Goal: Download file/media

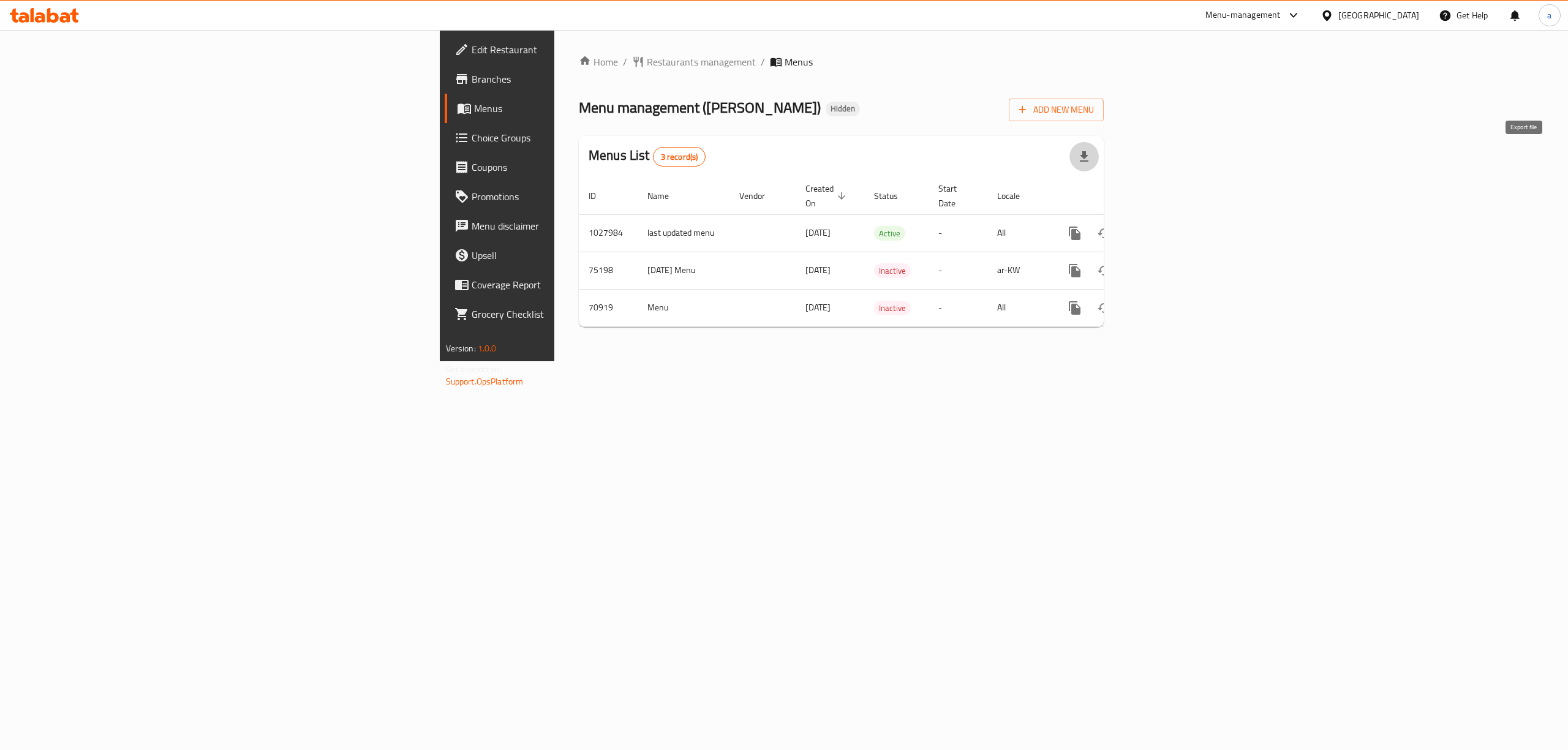
click at [1091, 152] on icon "button" at bounding box center [1084, 157] width 15 height 15
click at [1170, 226] on icon "enhanced table" at bounding box center [1162, 233] width 15 height 15
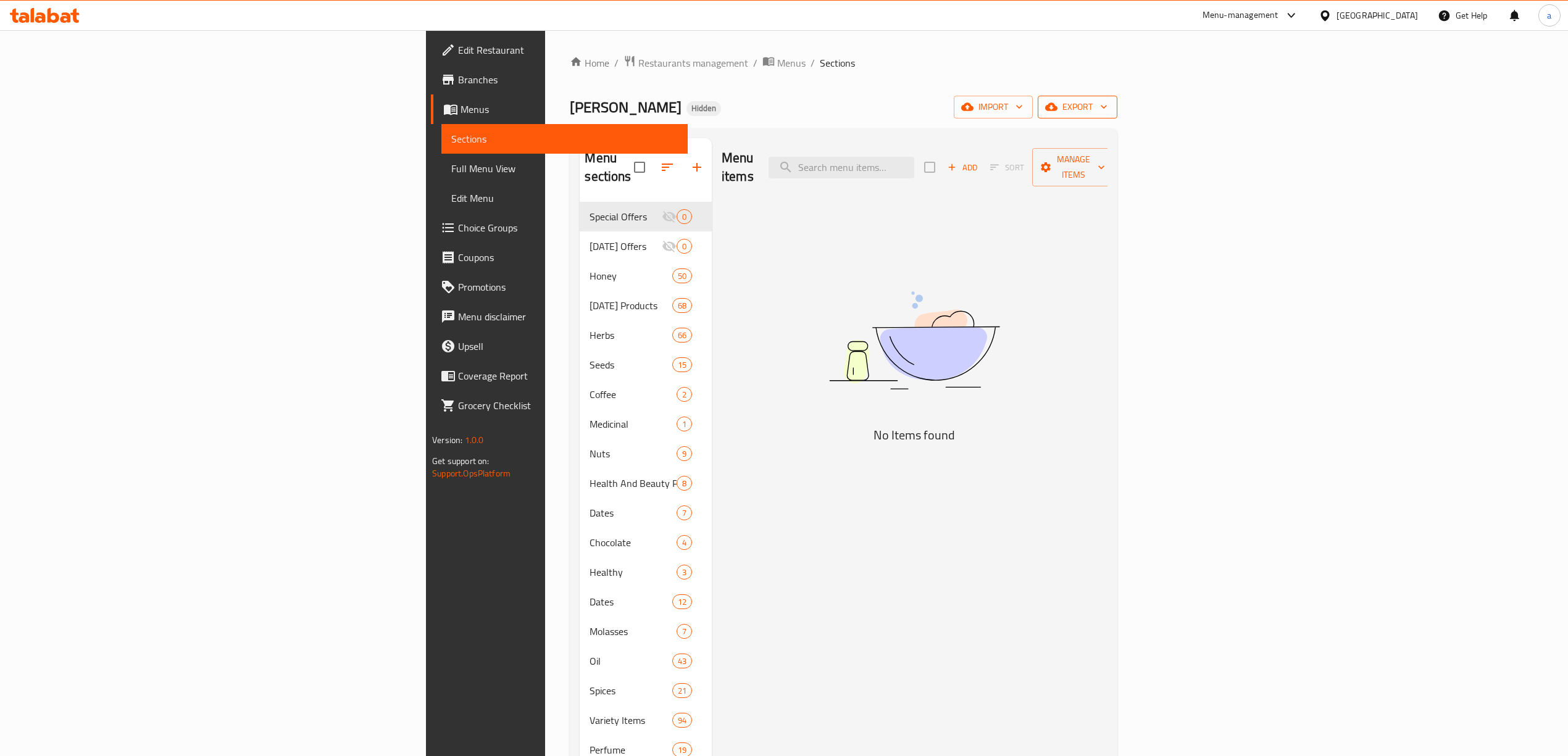
click at [1058, 104] on icon "button" at bounding box center [1051, 107] width 12 height 8
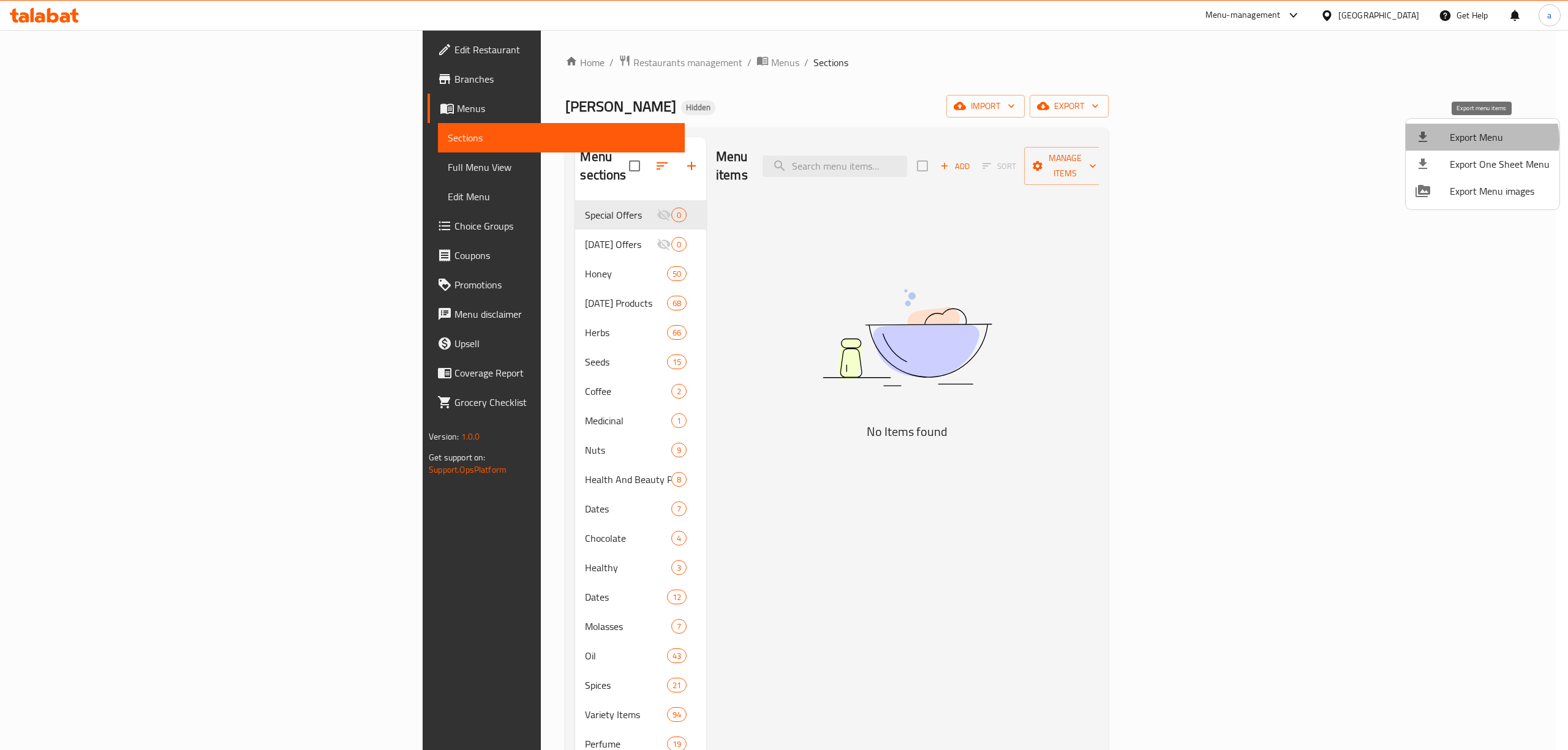
click at [1480, 139] on span "Export Menu" at bounding box center [1500, 137] width 100 height 15
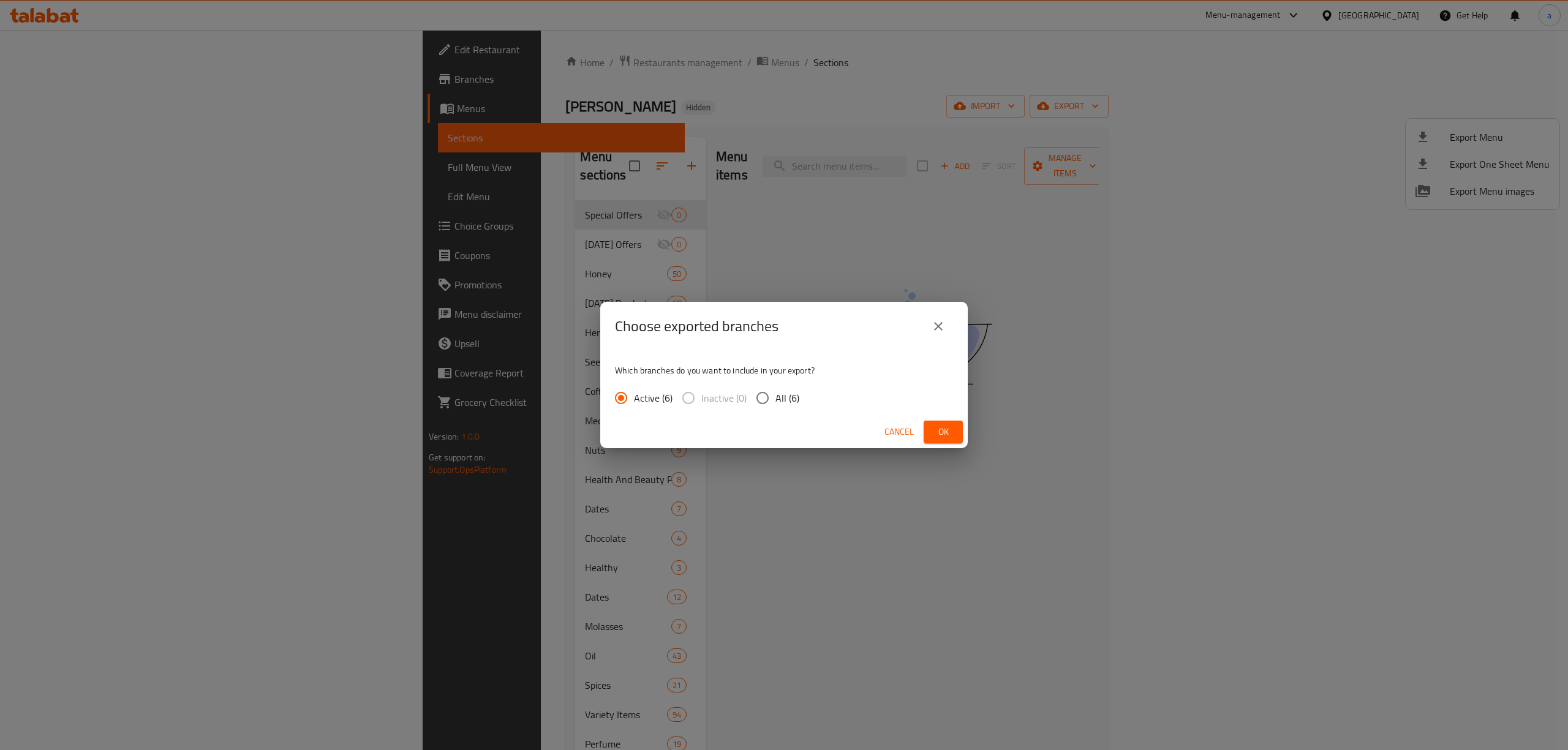
click at [780, 399] on span "All (6)" at bounding box center [788, 398] width 24 height 15
click at [775, 399] on input "All (6)" at bounding box center [763, 398] width 26 height 26
radio input "true"
click at [945, 434] on span "Ok" at bounding box center [943, 433] width 20 height 16
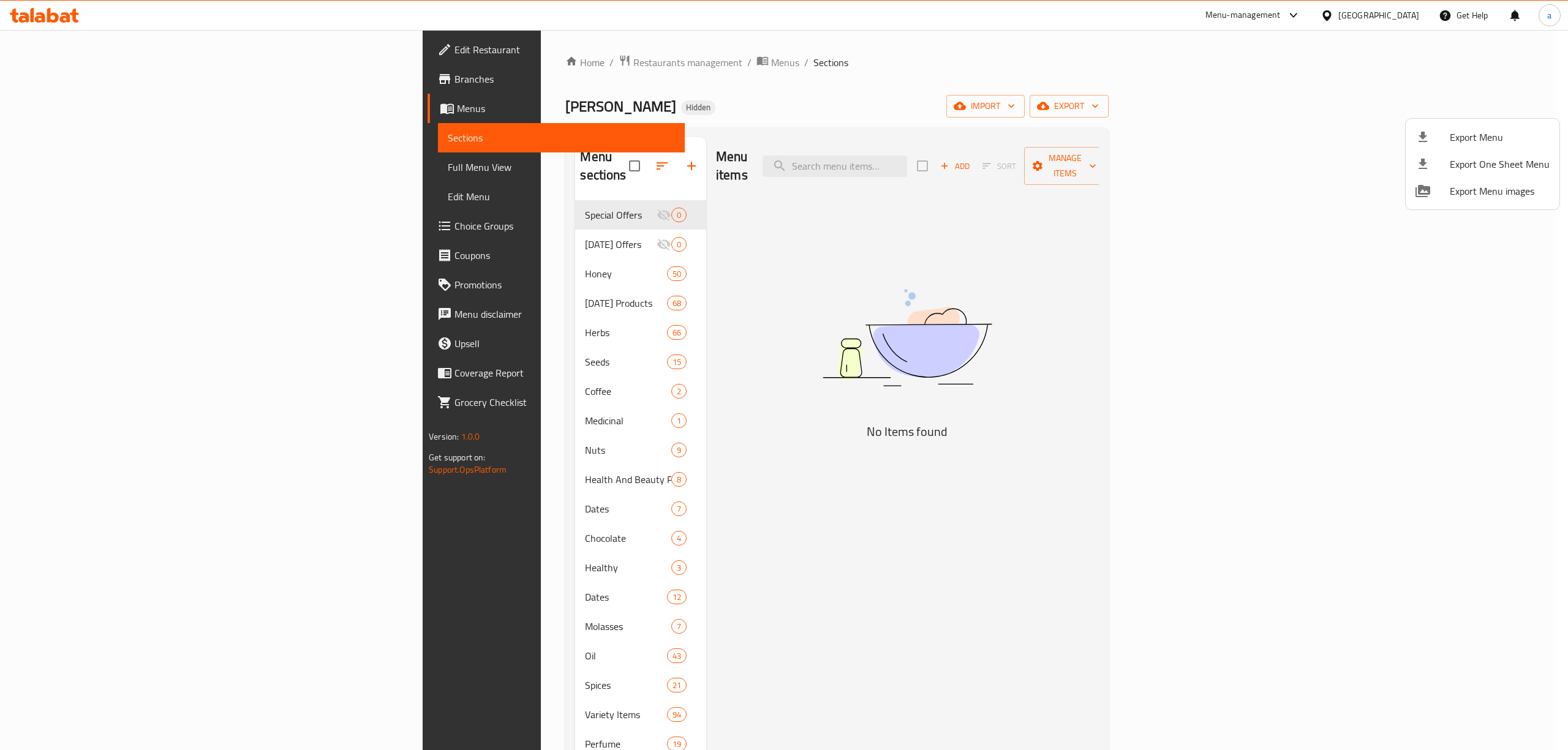
click at [89, 51] on div at bounding box center [784, 375] width 1568 height 750
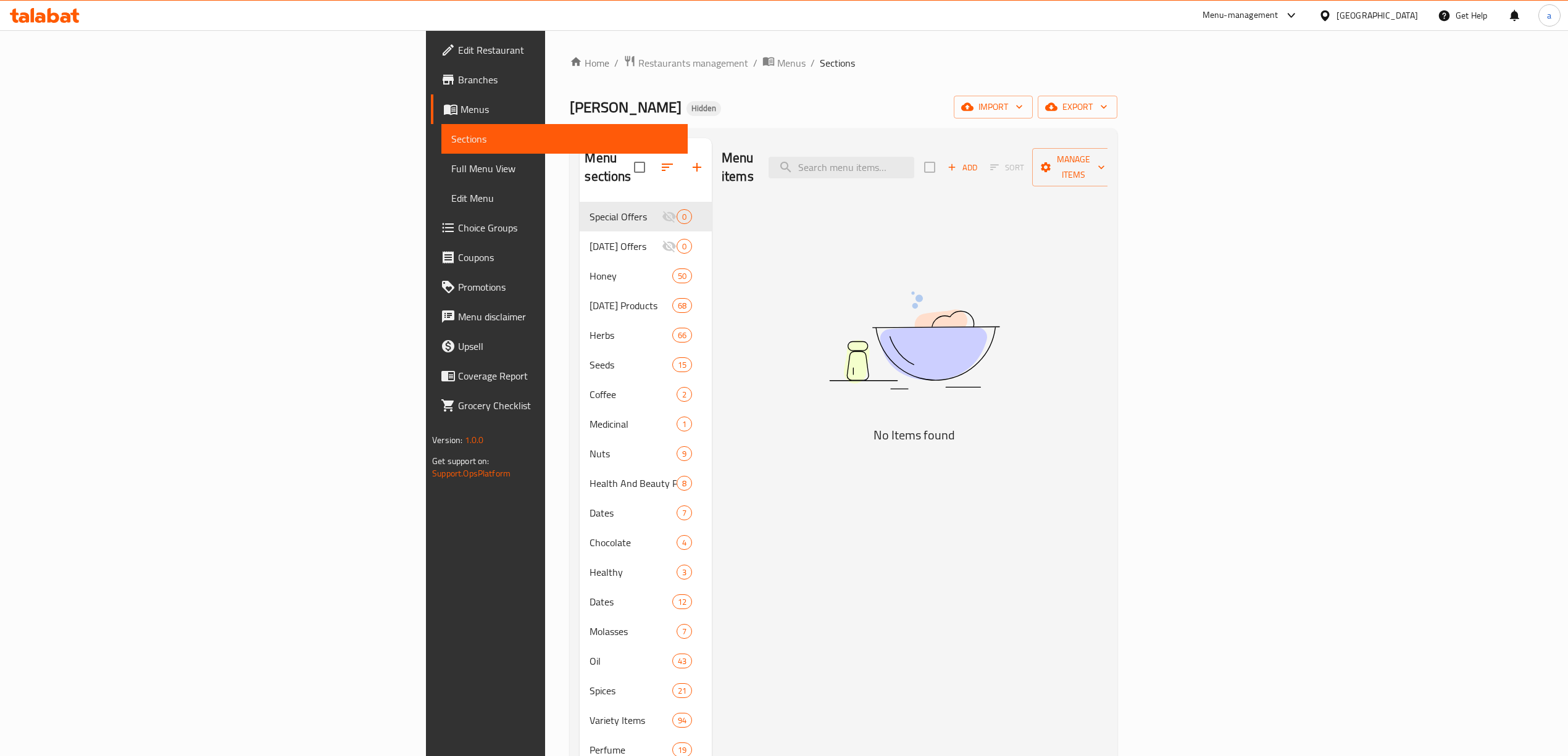
click at [458, 47] on span "Edit Restaurant" at bounding box center [568, 49] width 219 height 15
